Goal: Information Seeking & Learning: Learn about a topic

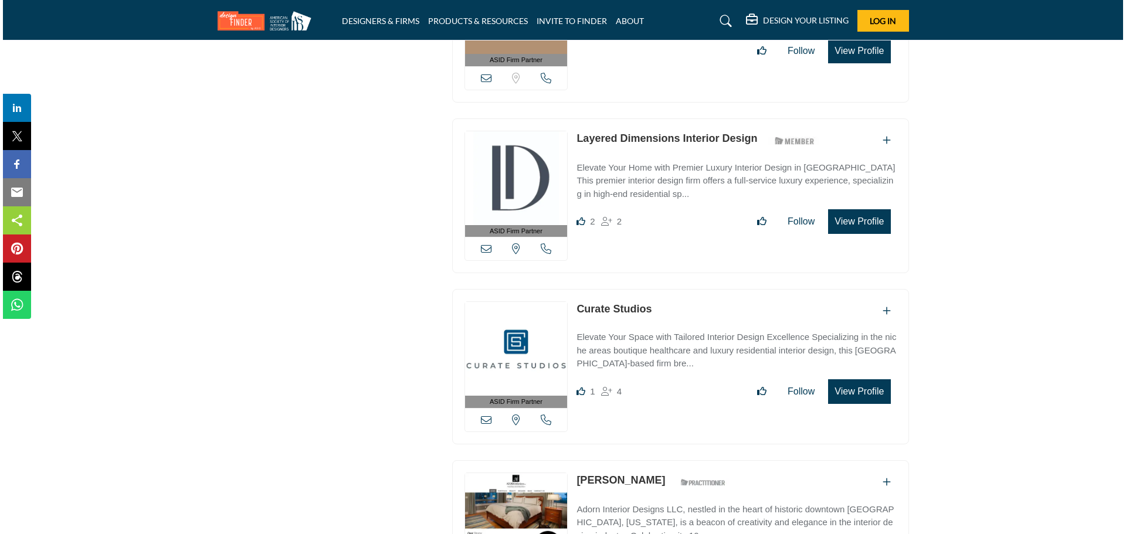
scroll to position [1935, 0]
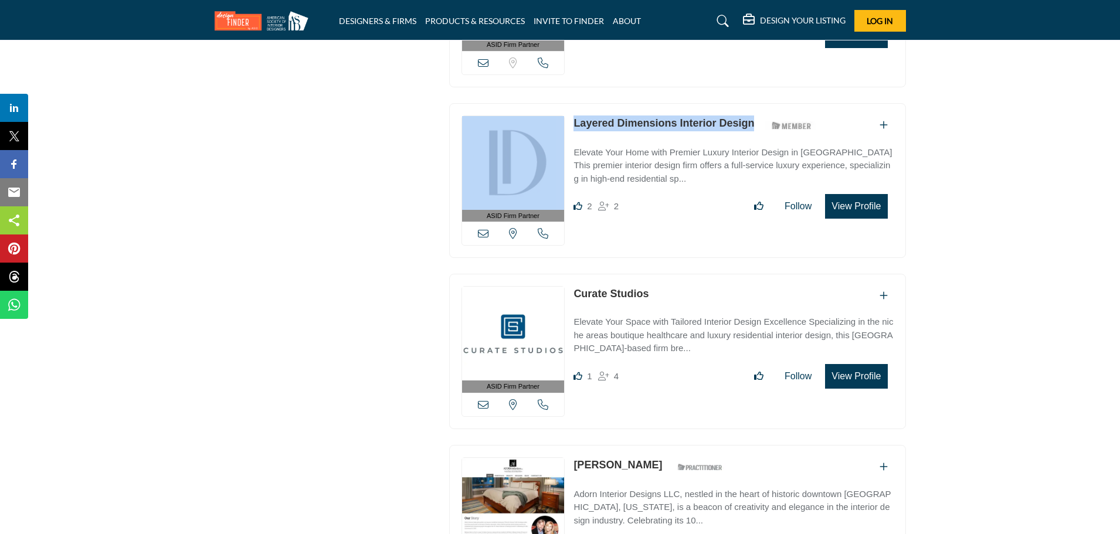
click at [569, 116] on div "ASID Firm Partner ASID Firm Partners are design companies with ASID-qualified i…" at bounding box center [677, 180] width 457 height 155
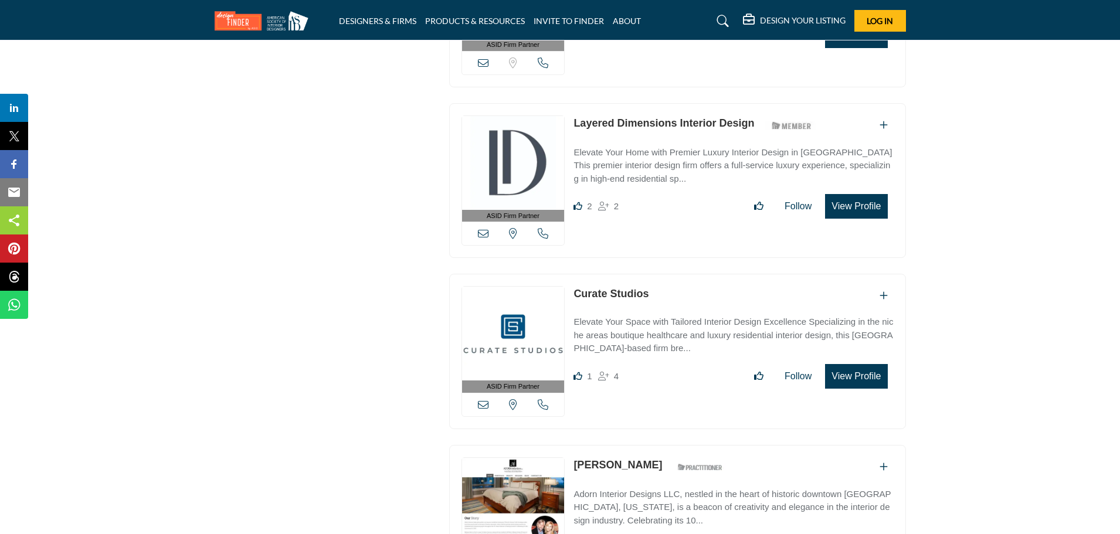
drag, startPoint x: 676, startPoint y: 110, endPoint x: 976, endPoint y: 133, distance: 300.5
drag, startPoint x: 859, startPoint y: 202, endPoint x: 840, endPoint y: 207, distance: 19.9
click at [840, 207] on button "View Profile" at bounding box center [856, 206] width 62 height 25
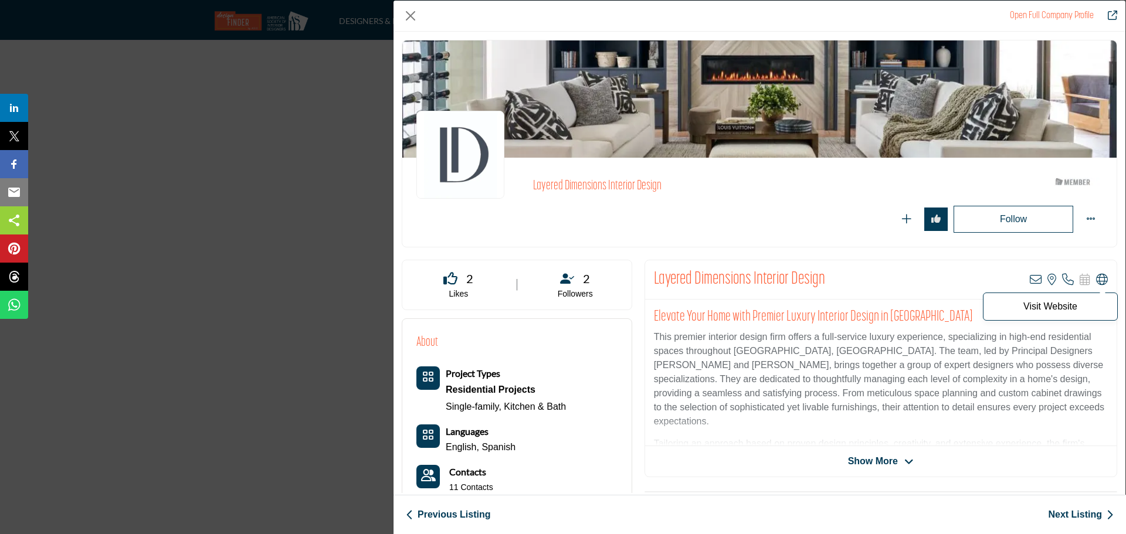
click at [1096, 278] on icon "Company Data Modal" at bounding box center [1102, 280] width 12 height 12
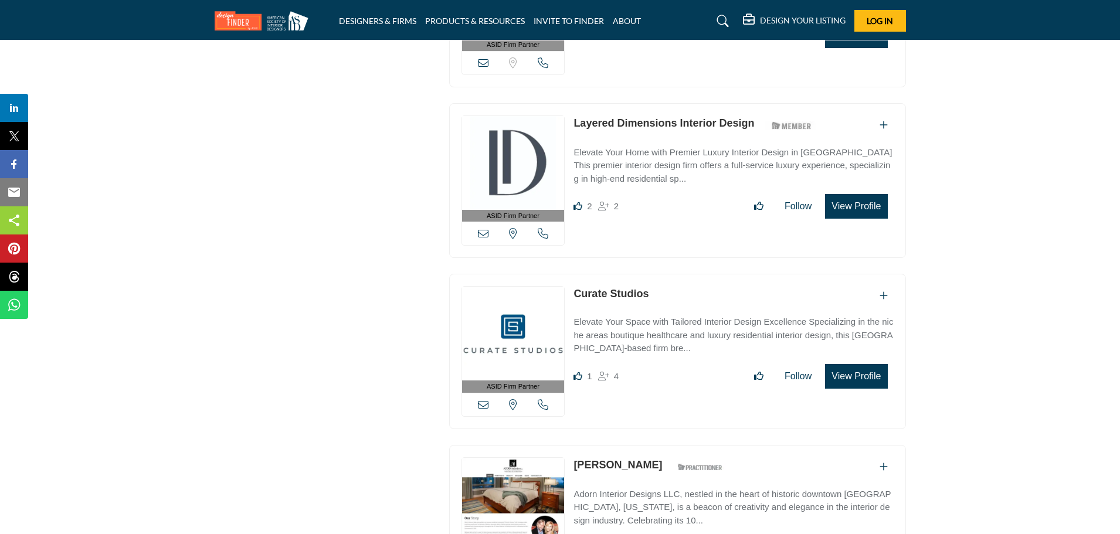
click at [843, 372] on button "View Profile" at bounding box center [856, 376] width 62 height 25
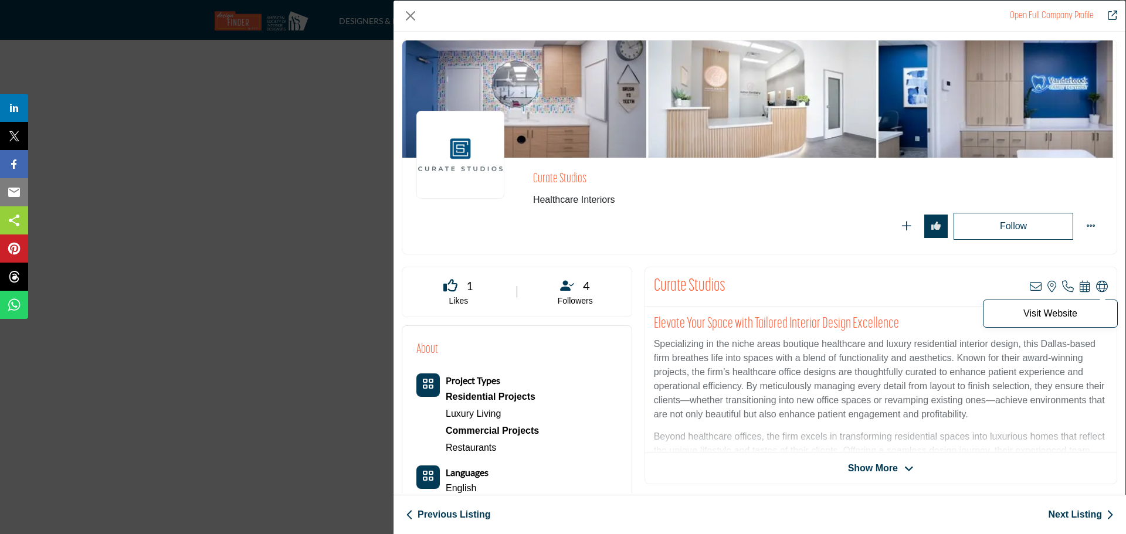
click at [1096, 286] on icon "Company Data Modal" at bounding box center [1102, 287] width 12 height 12
click at [410, 15] on button "Close" at bounding box center [411, 16] width 18 height 18
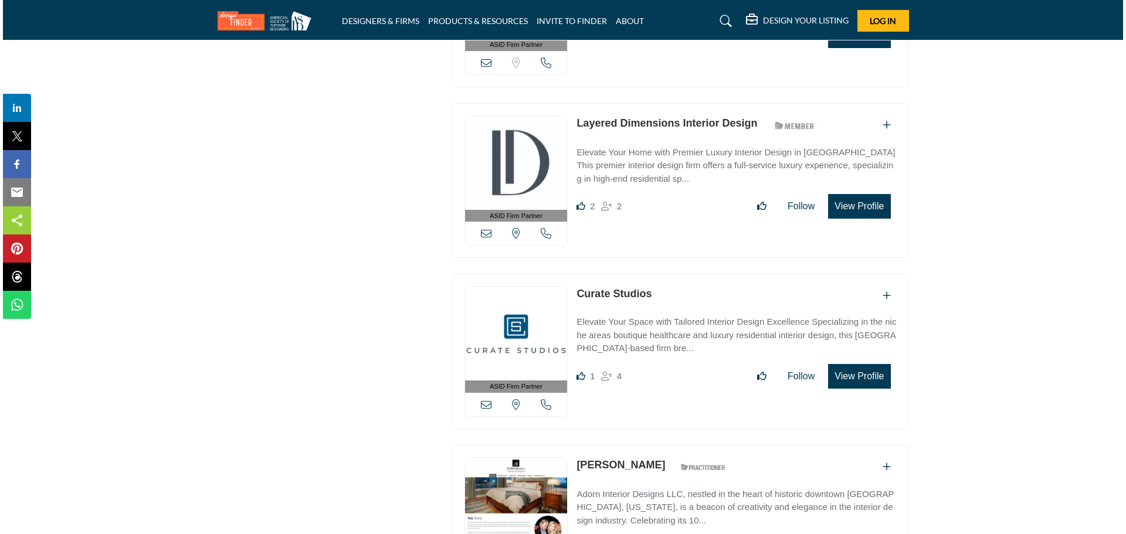
scroll to position [2169, 0]
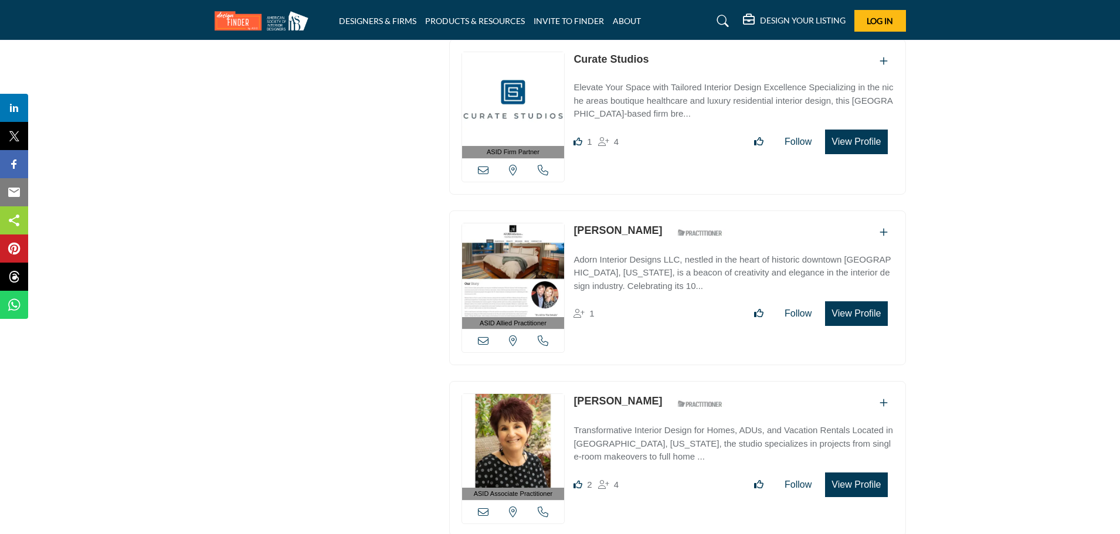
click at [858, 311] on button "View Profile" at bounding box center [856, 313] width 62 height 25
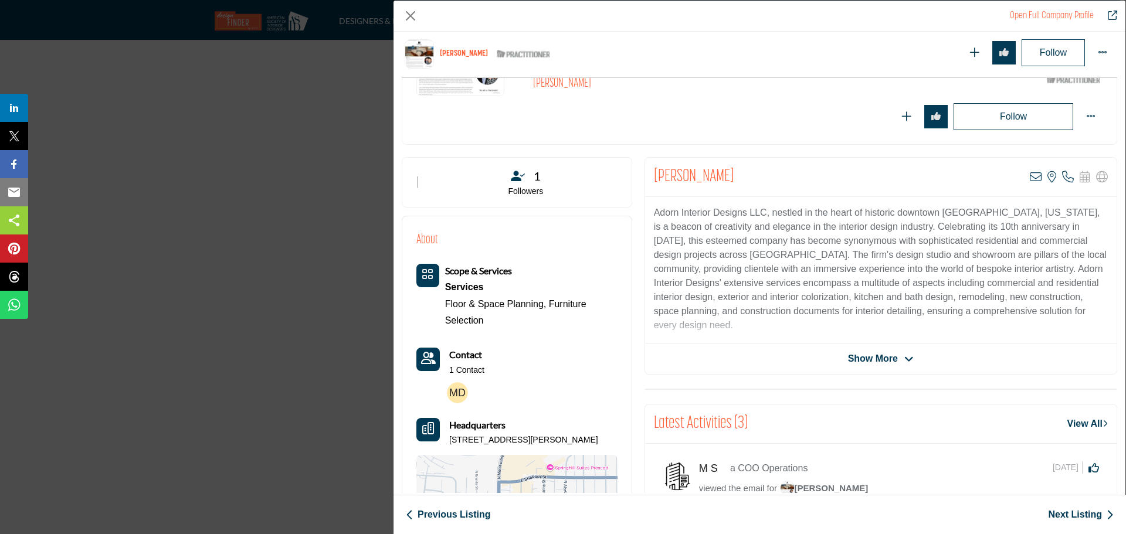
scroll to position [458, 0]
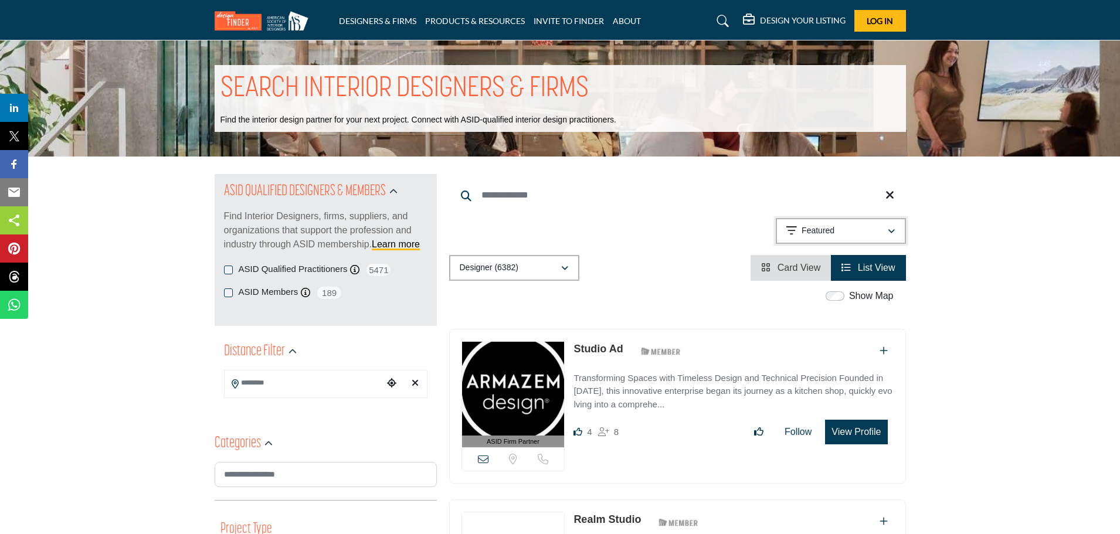
click at [890, 227] on icon "button" at bounding box center [891, 231] width 7 height 8
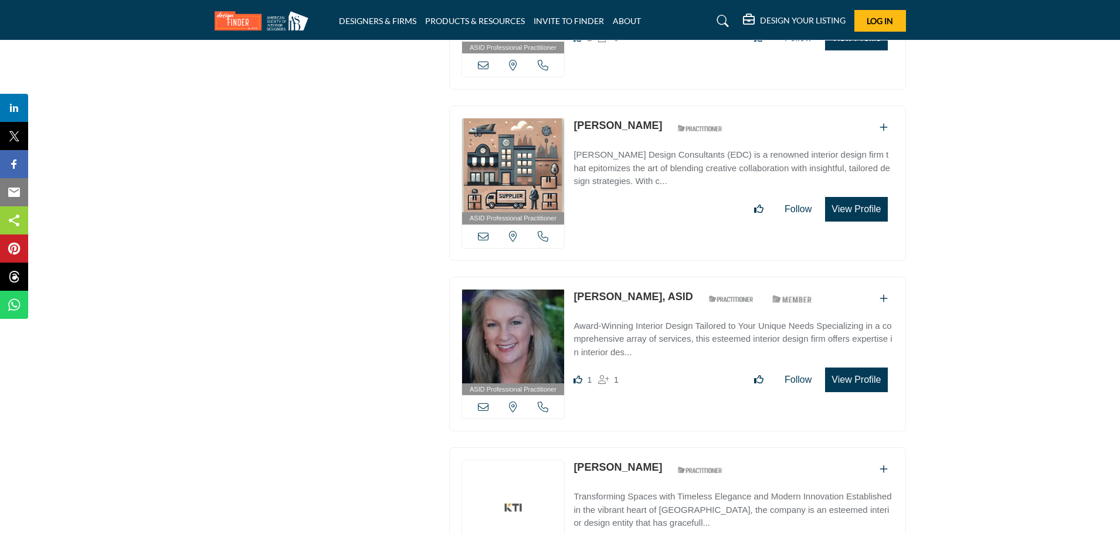
scroll to position [4162, 0]
drag, startPoint x: 866, startPoint y: 191, endPoint x: 629, endPoint y: 111, distance: 250.3
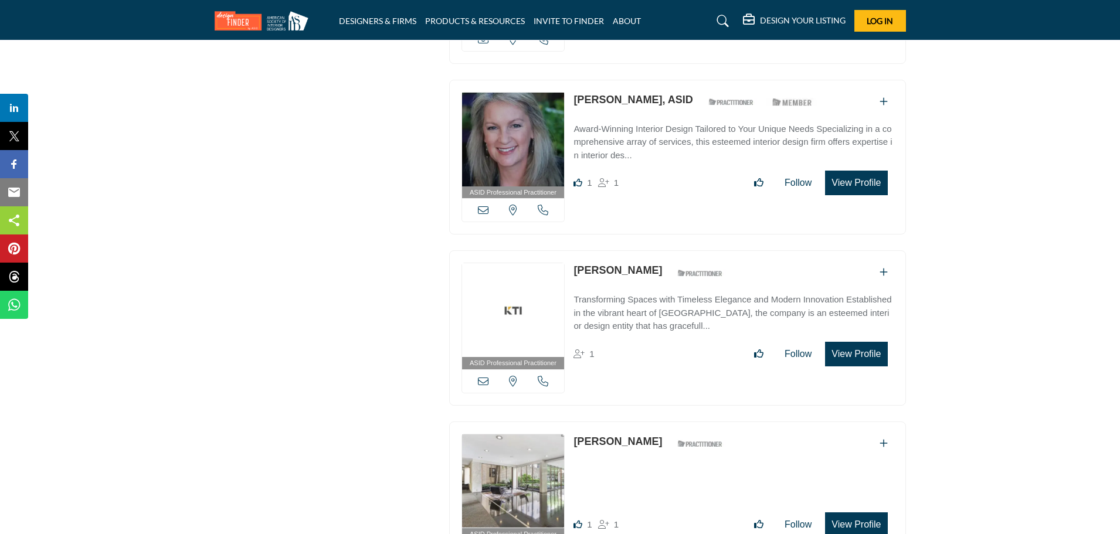
scroll to position [4338, 0]
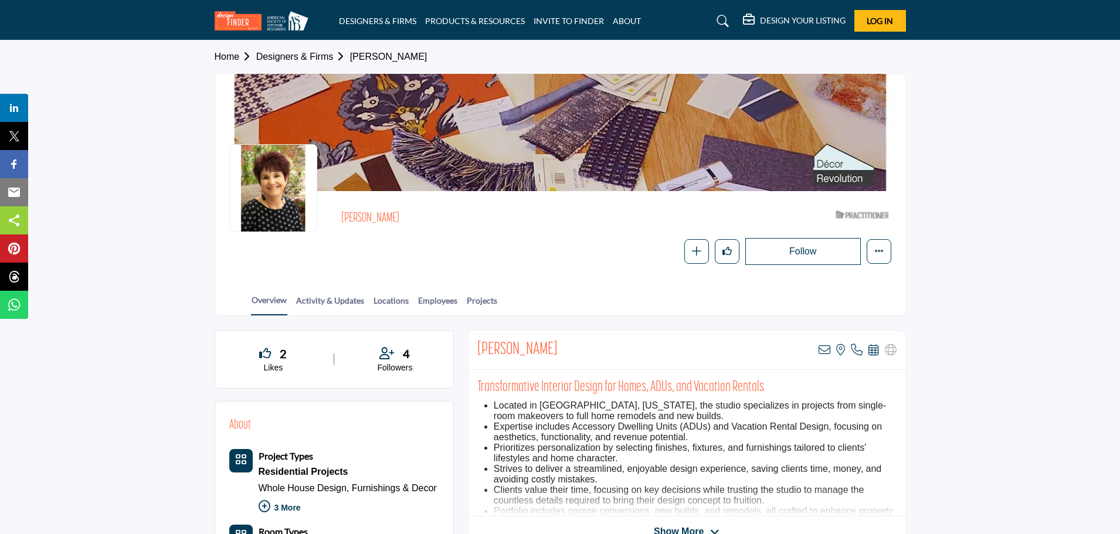
drag, startPoint x: 406, startPoint y: 214, endPoint x: 337, endPoint y: 216, distance: 69.2
click at [337, 216] on div "Karen Steinberg ASID Qualified Practitioner who validates work and experience t…" at bounding box center [560, 235] width 662 height 60
copy h2 "[PERSON_NAME]"
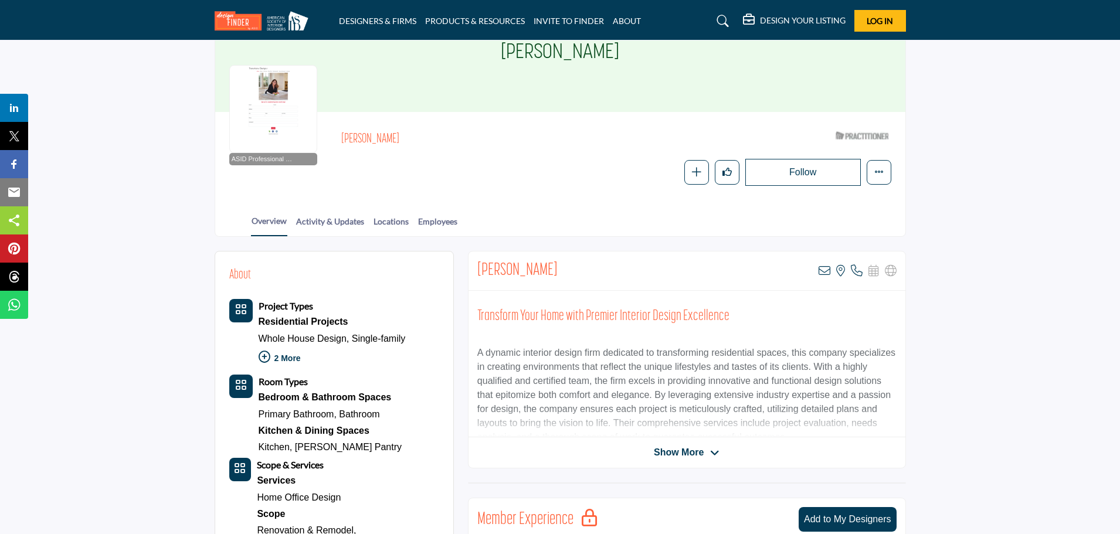
scroll to position [59, 0]
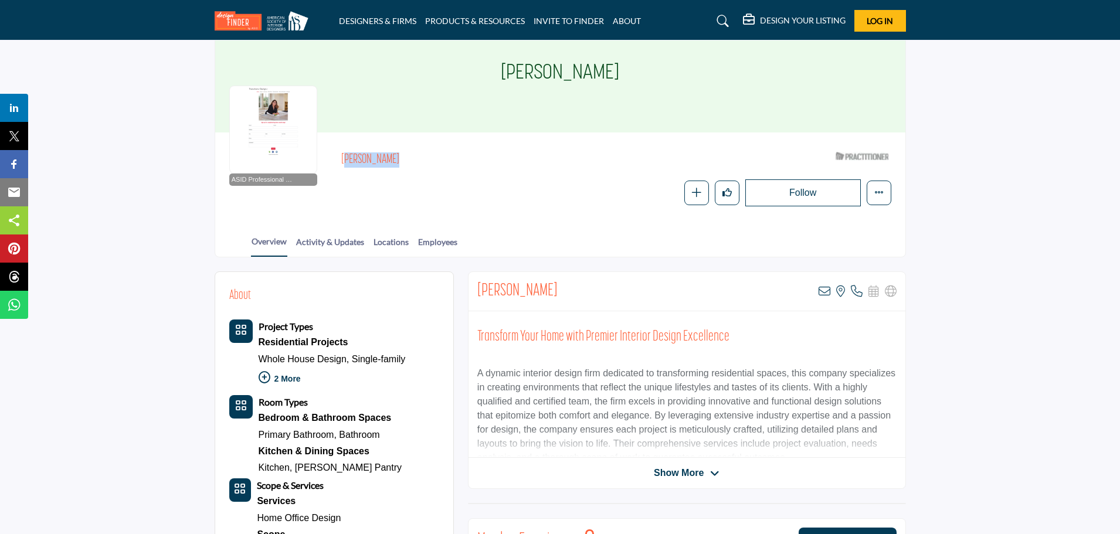
drag, startPoint x: 410, startPoint y: 161, endPoint x: 344, endPoint y: 161, distance: 66.3
click at [344, 161] on h2 "Valarie Mina" at bounding box center [502, 159] width 322 height 15
copy h2 "Valarie Mina"
click at [712, 470] on icon at bounding box center [714, 473] width 9 height 11
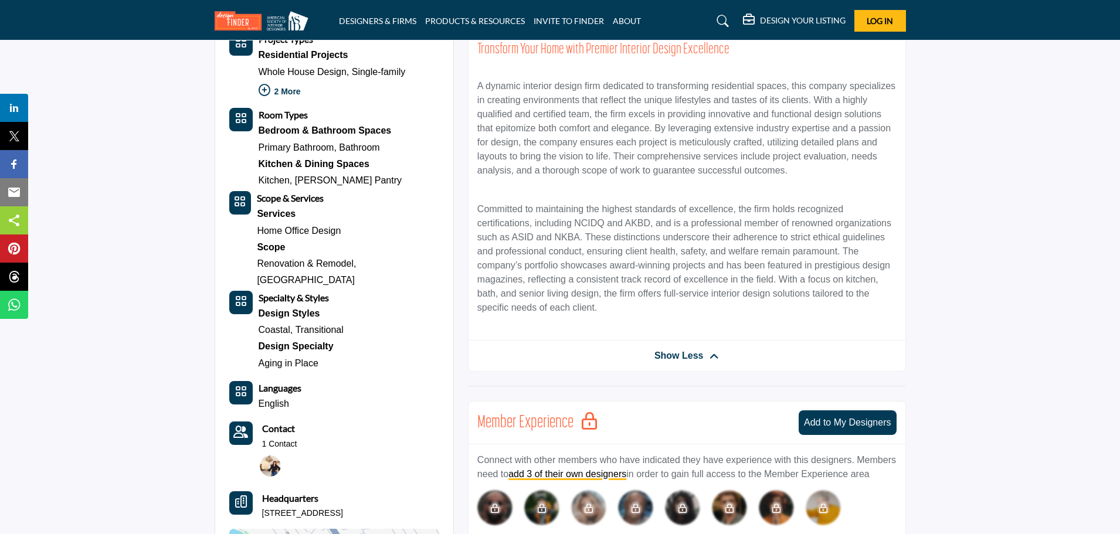
scroll to position [352, 0]
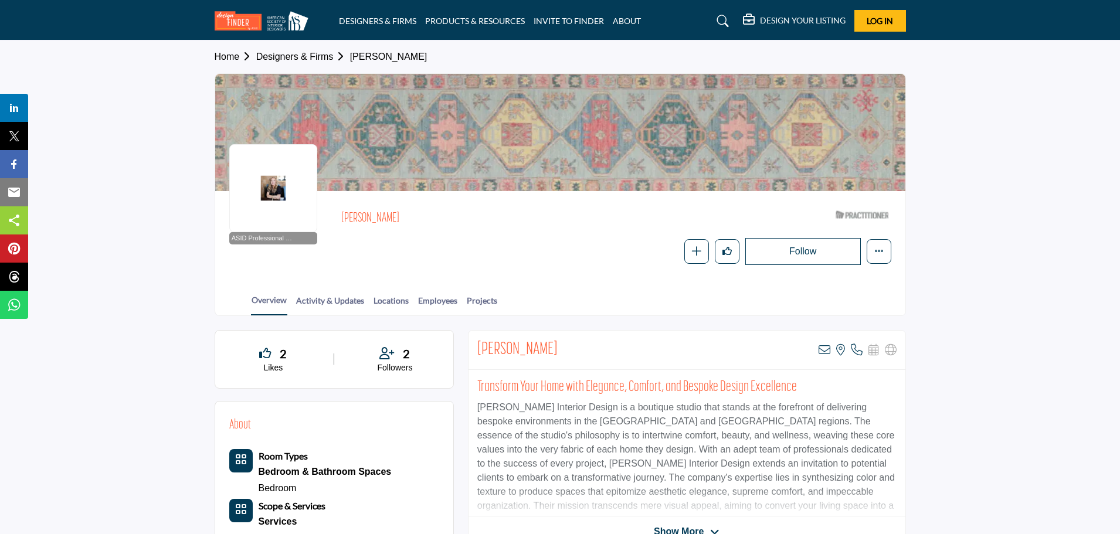
drag, startPoint x: 575, startPoint y: 348, endPoint x: 479, endPoint y: 346, distance: 95.6
click at [479, 346] on div "Adrienne Morgan View email address of this listing View the location of this li…" at bounding box center [686, 350] width 437 height 39
copy h2 "Adrienne Morgan"
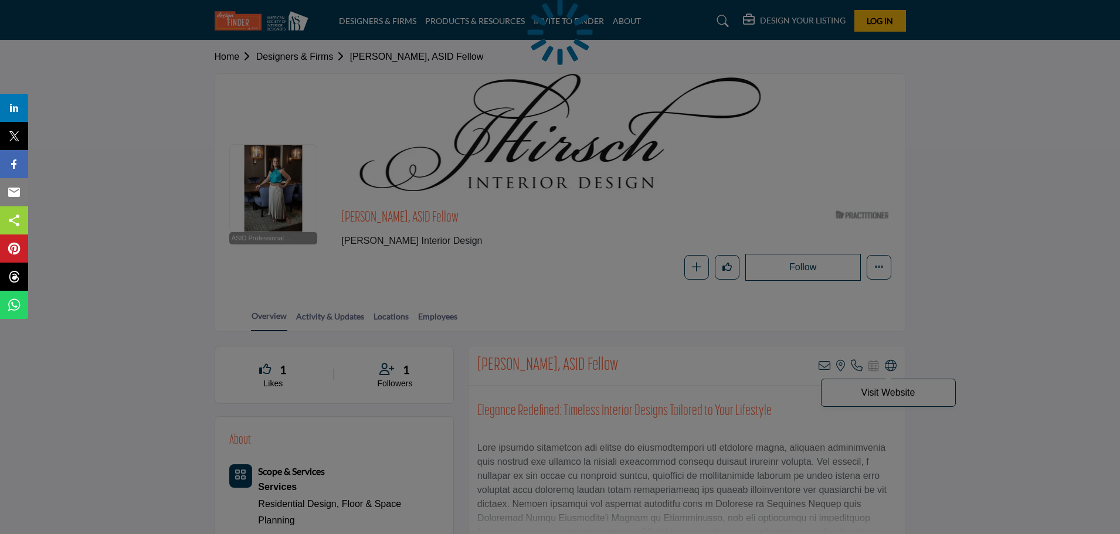
click at [895, 366] on div at bounding box center [560, 267] width 1120 height 534
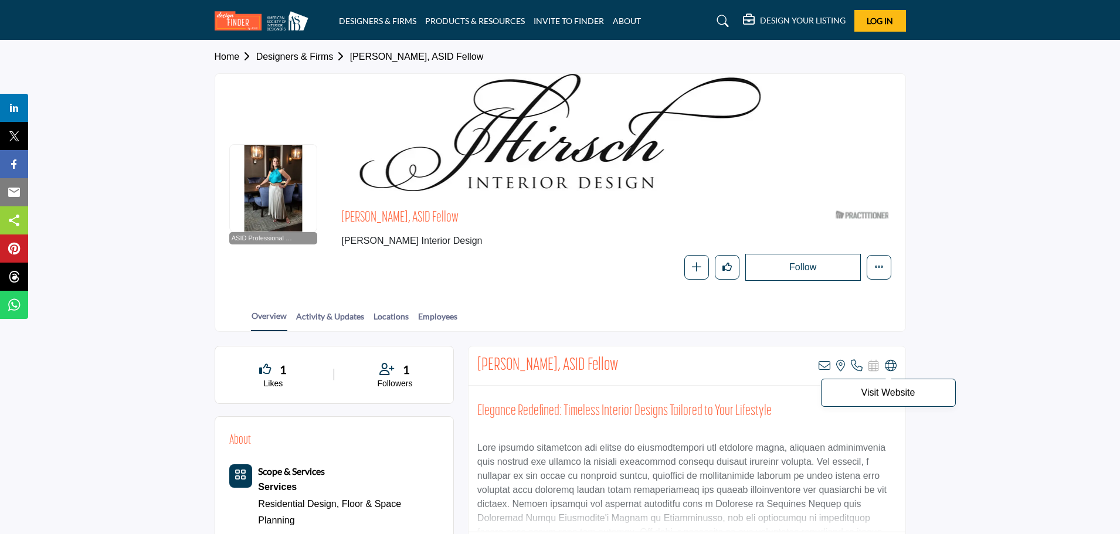
click at [889, 366] on icon at bounding box center [891, 366] width 12 height 12
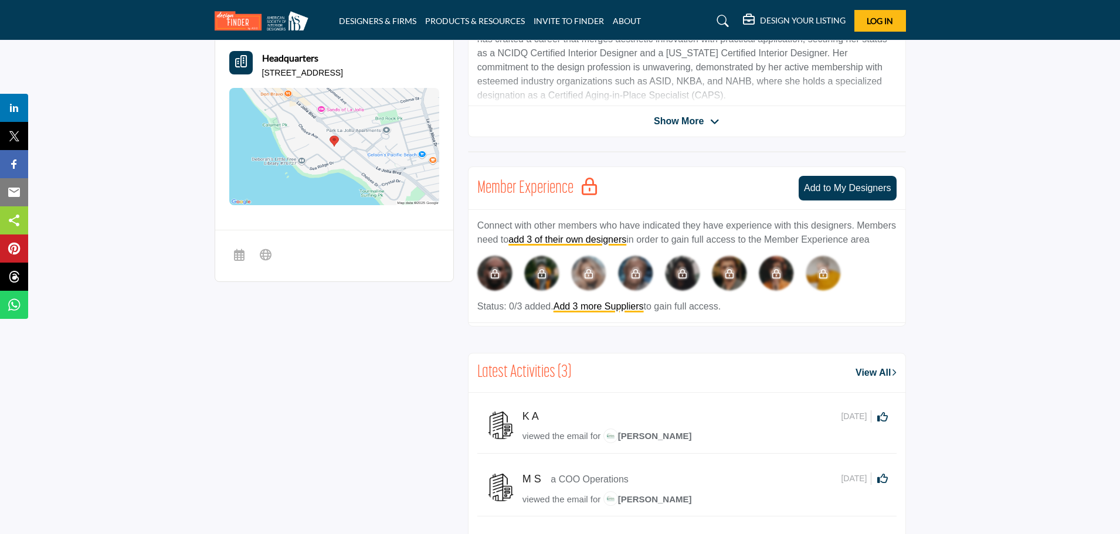
scroll to position [117, 0]
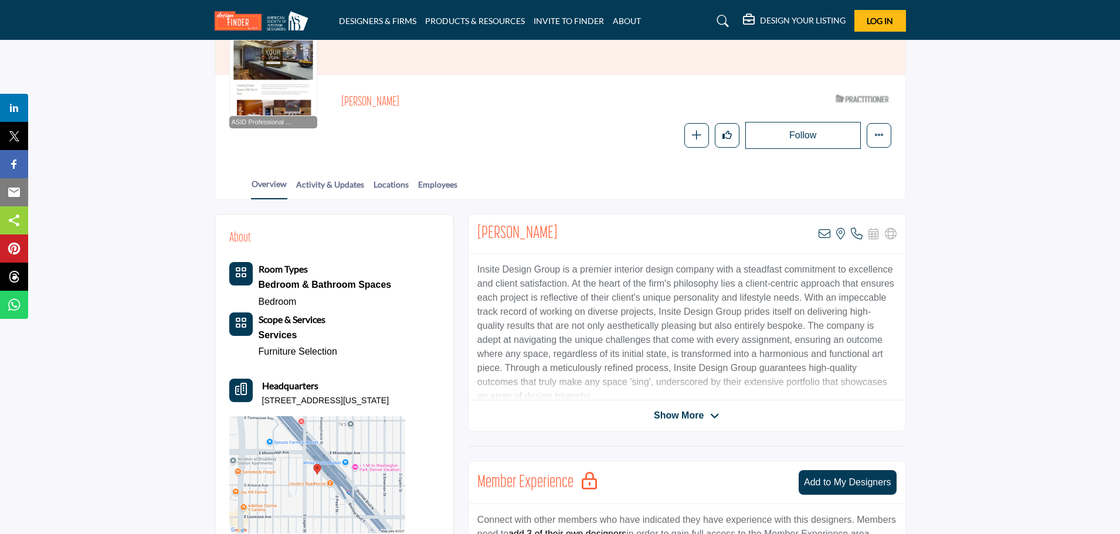
scroll to position [117, 0]
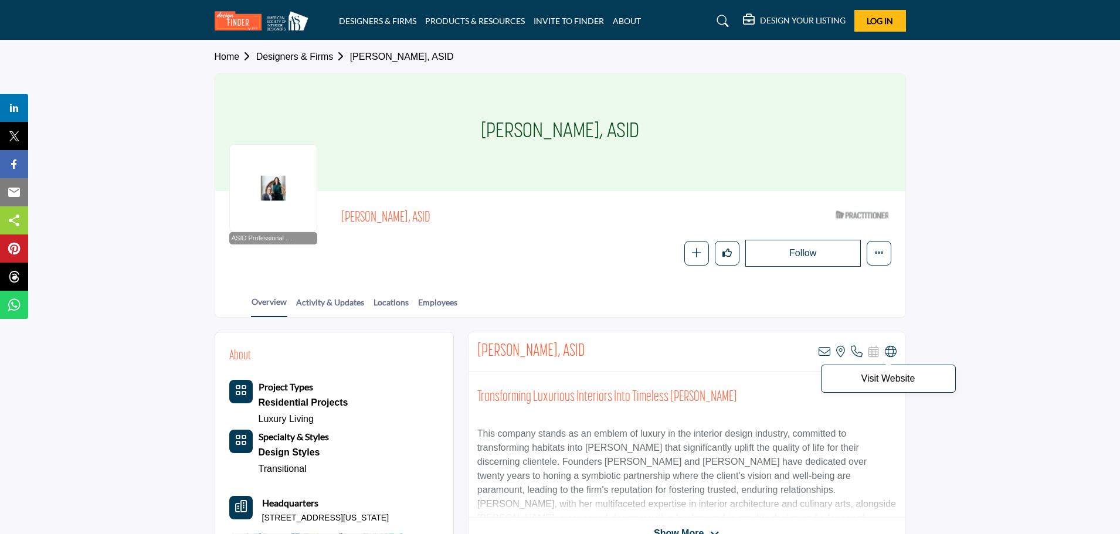
click at [888, 351] on icon at bounding box center [891, 352] width 12 height 12
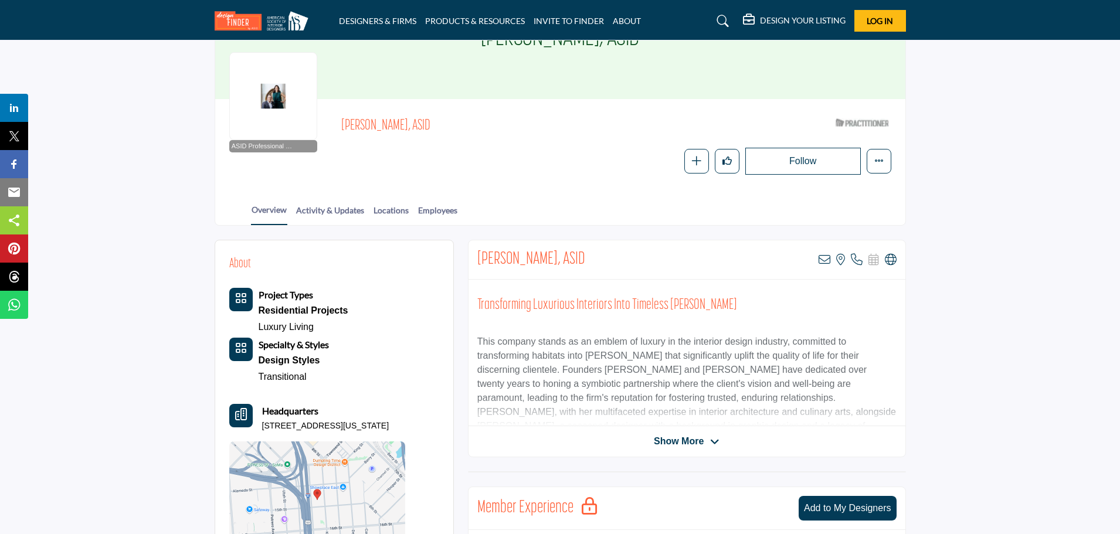
scroll to position [293, 0]
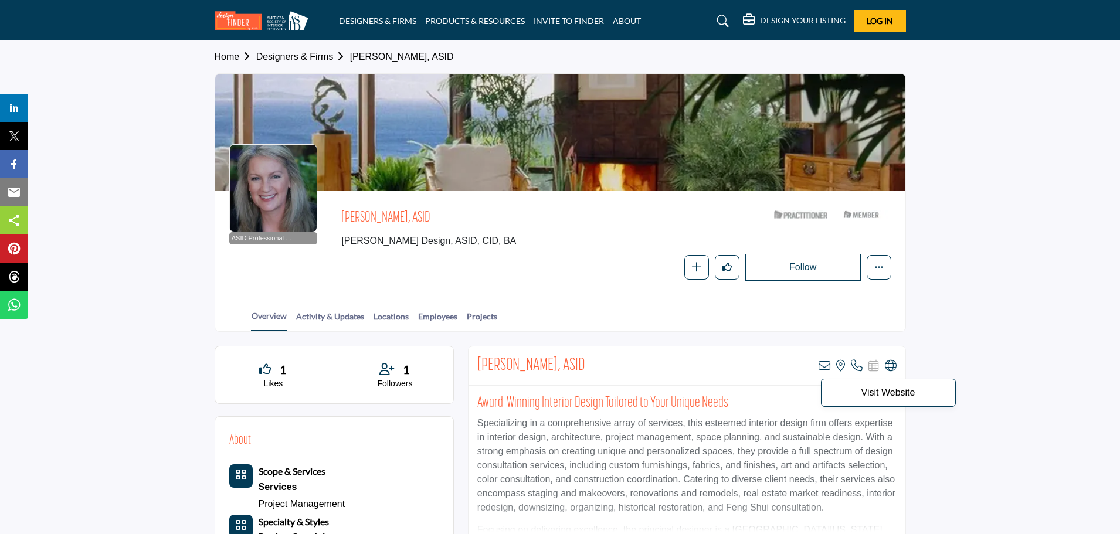
click at [891, 366] on icon at bounding box center [891, 366] width 12 height 12
drag, startPoint x: 343, startPoint y: 240, endPoint x: 398, endPoint y: 246, distance: 55.4
click at [398, 246] on span "[PERSON_NAME] Design, ASID, CID, BA" at bounding box center [528, 241] width 375 height 14
copy span "[PERSON_NAME] Design"
